Goal: Task Accomplishment & Management: Manage account settings

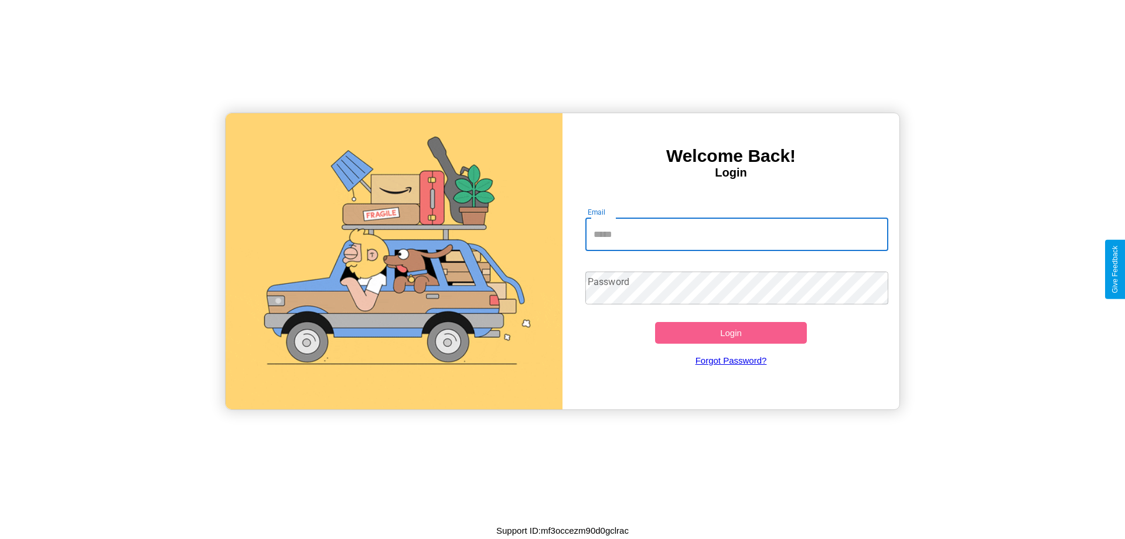
click at [737, 234] on input "Email" at bounding box center [737, 234] width 304 height 33
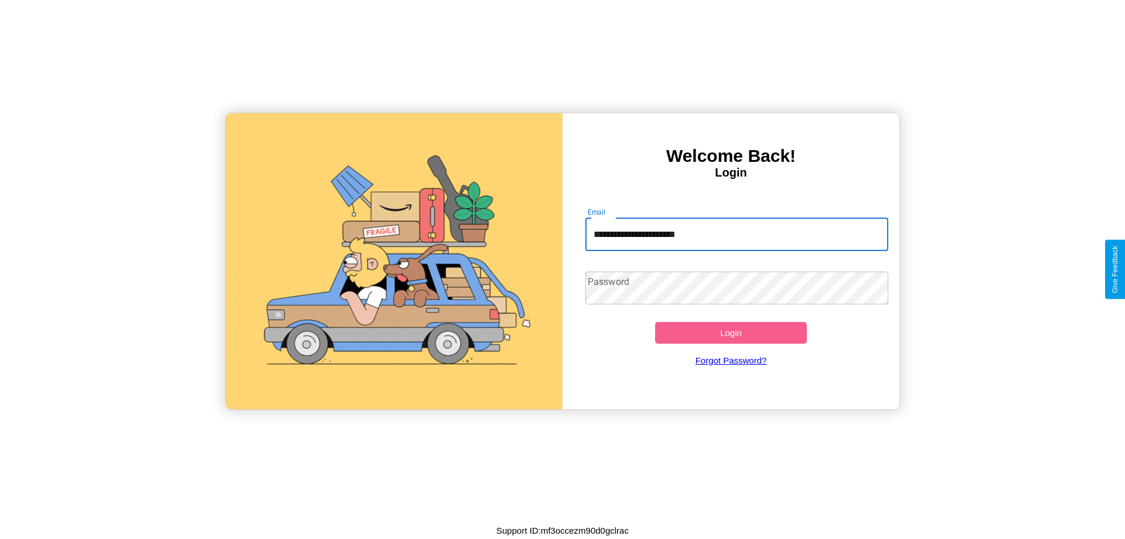
type input "**********"
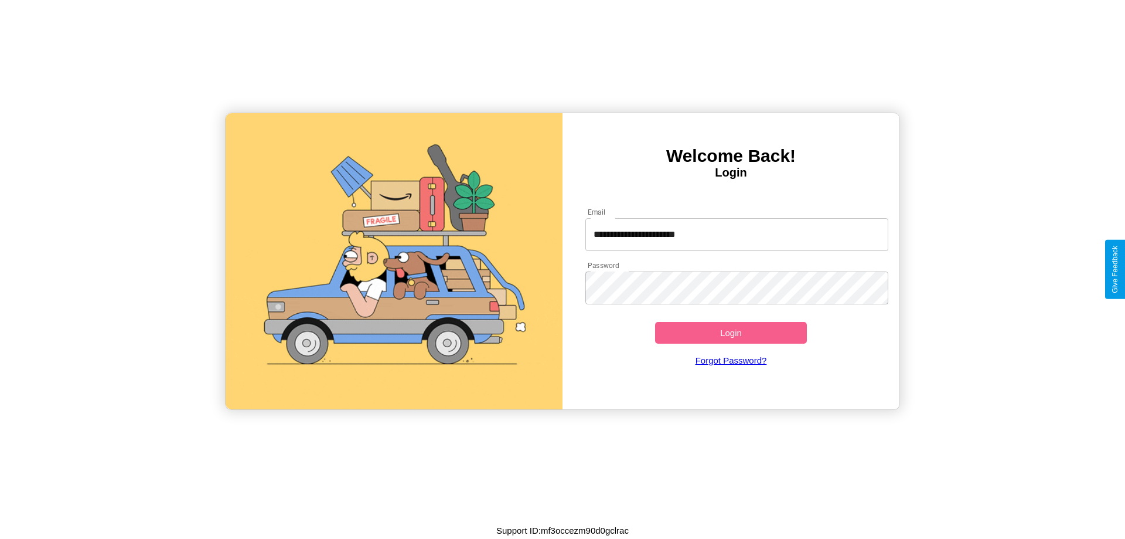
click at [731, 332] on button "Login" at bounding box center [731, 333] width 152 height 22
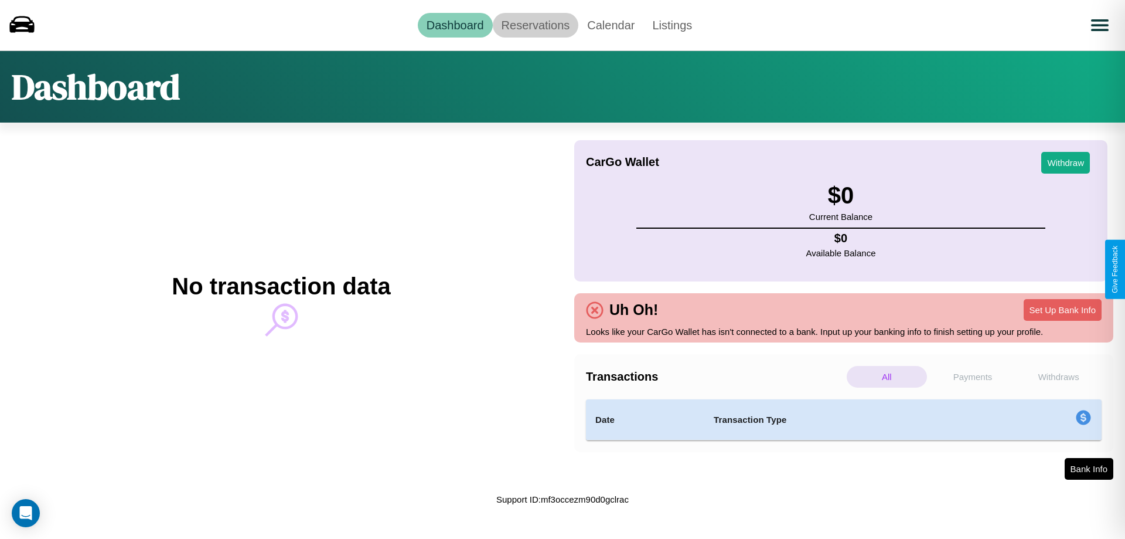
click at [535, 25] on link "Reservations" at bounding box center [536, 25] width 86 height 25
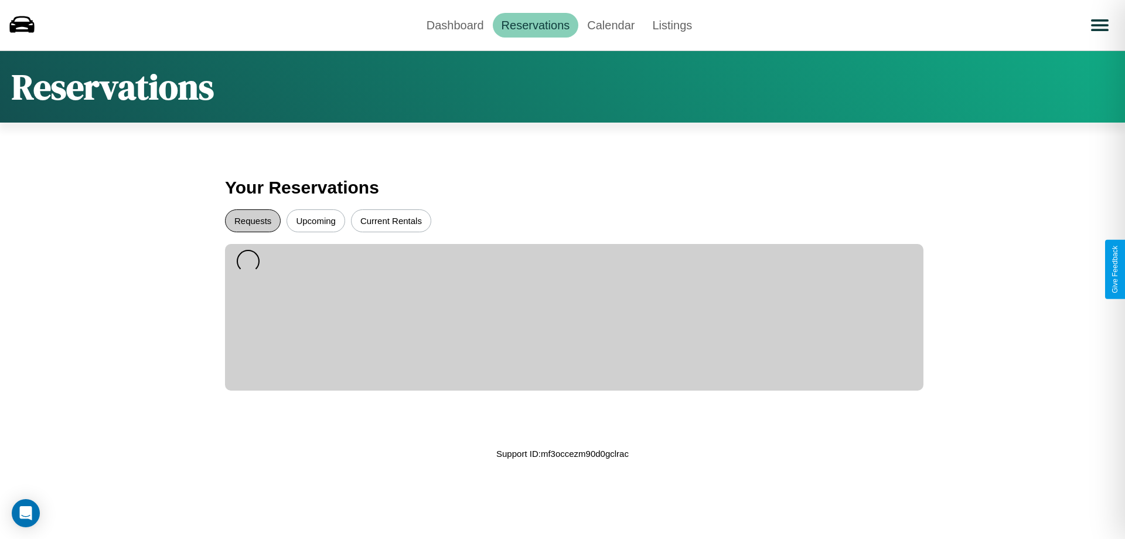
click at [253, 220] on button "Requests" at bounding box center [253, 220] width 56 height 23
click at [316, 220] on button "Upcoming" at bounding box center [316, 220] width 59 height 23
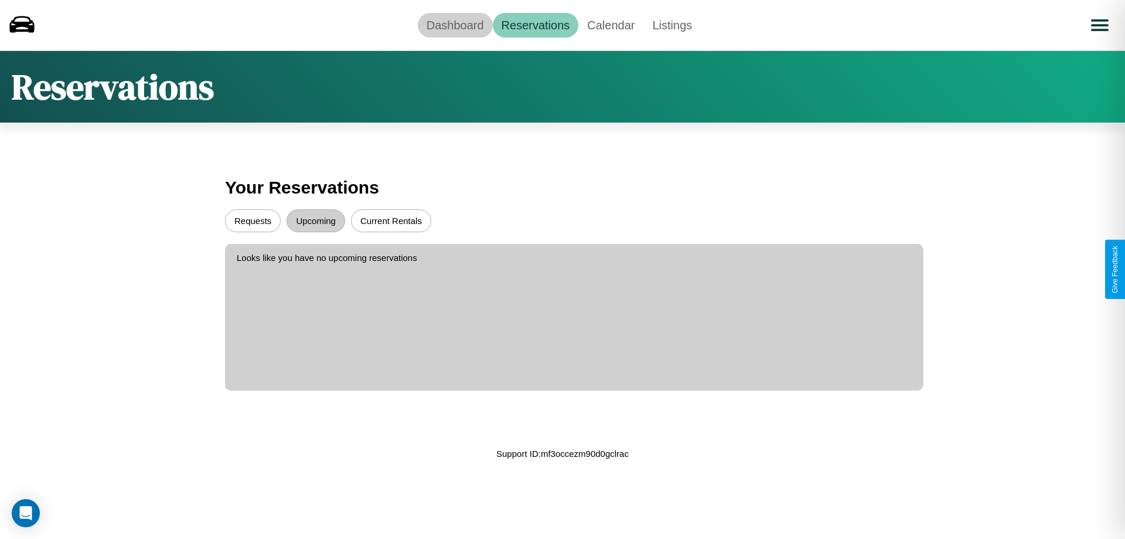
click at [455, 25] on link "Dashboard" at bounding box center [455, 25] width 75 height 25
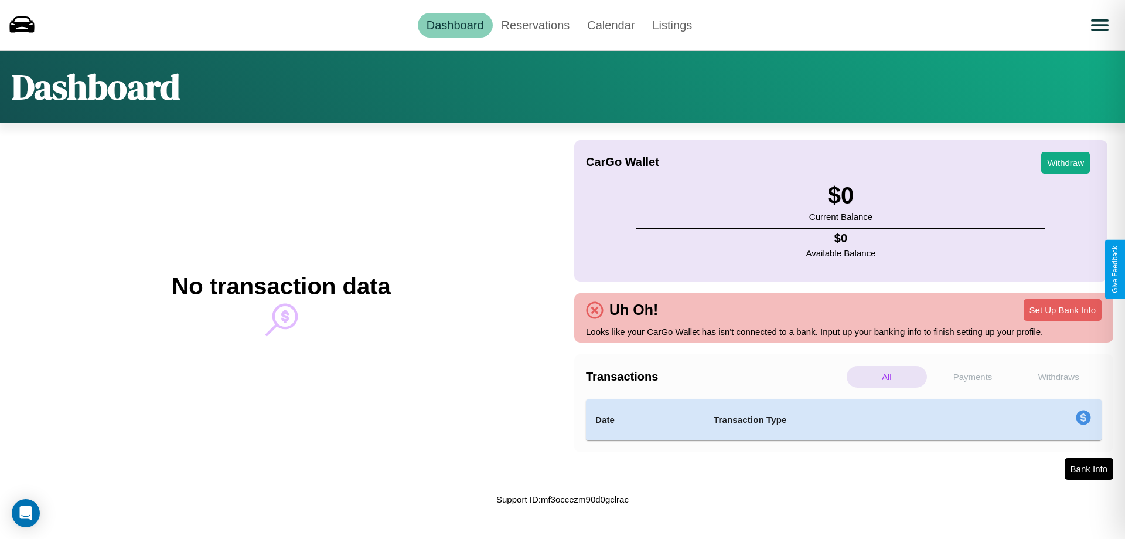
click at [1058, 376] on p "Withdraws" at bounding box center [1058, 377] width 80 height 22
click at [973, 376] on p "Payments" at bounding box center [973, 377] width 80 height 22
click at [1058, 376] on p "Withdraws" at bounding box center [1058, 377] width 80 height 22
